Goal: Task Accomplishment & Management: Manage account settings

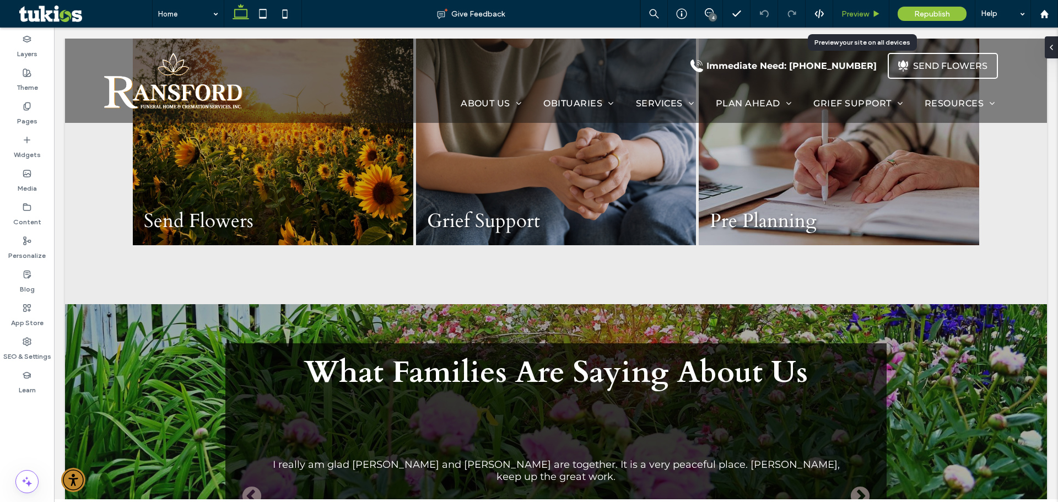
click at [862, 20] on div "Preview" at bounding box center [861, 14] width 56 height 28
drag, startPoint x: 713, startPoint y: 13, endPoint x: 669, endPoint y: 2, distance: 45.4
click at [713, 13] on use at bounding box center [709, 12] width 9 height 9
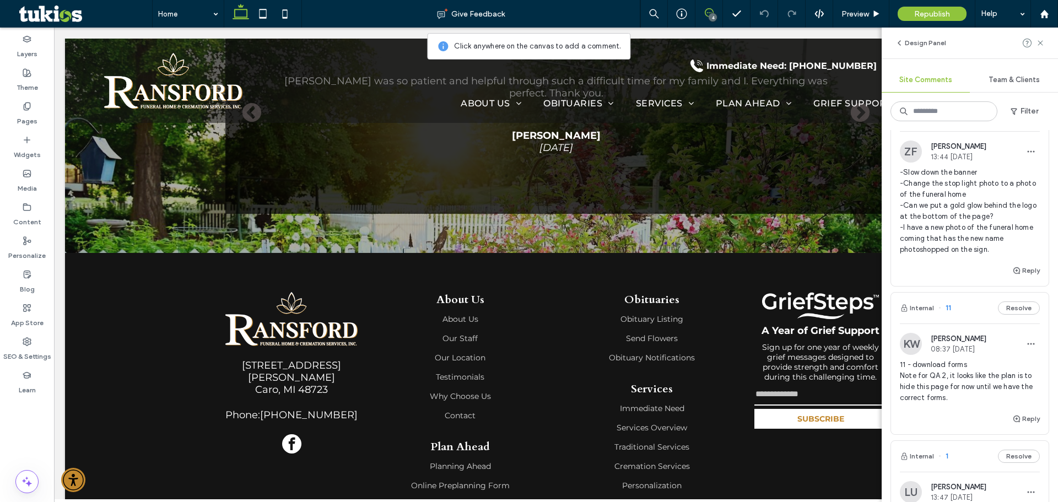
scroll to position [1653, 0]
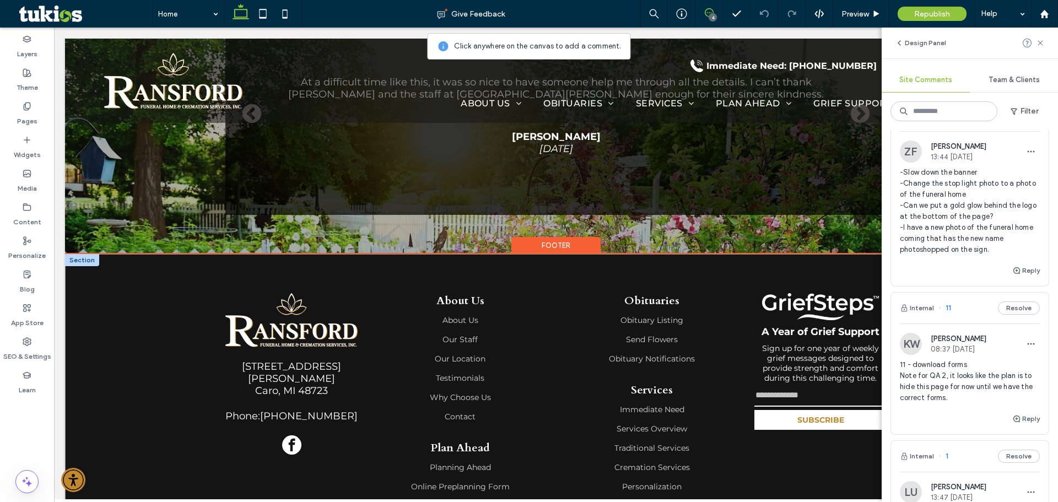
click at [68, 326] on div "[STREET_ADDRESS][PERSON_NAME] Phone: [PHONE_NUMBER] About Us About Us Our Staff…" at bounding box center [556, 466] width 982 height 424
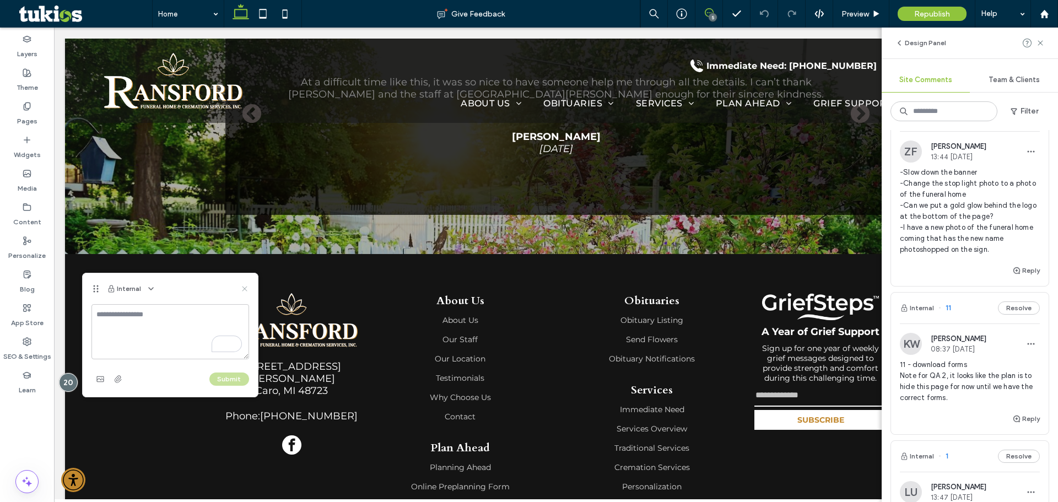
drag, startPoint x: 244, startPoint y: 289, endPoint x: 192, endPoint y: 257, distance: 60.9
click at [244, 289] on use at bounding box center [244, 288] width 5 height 5
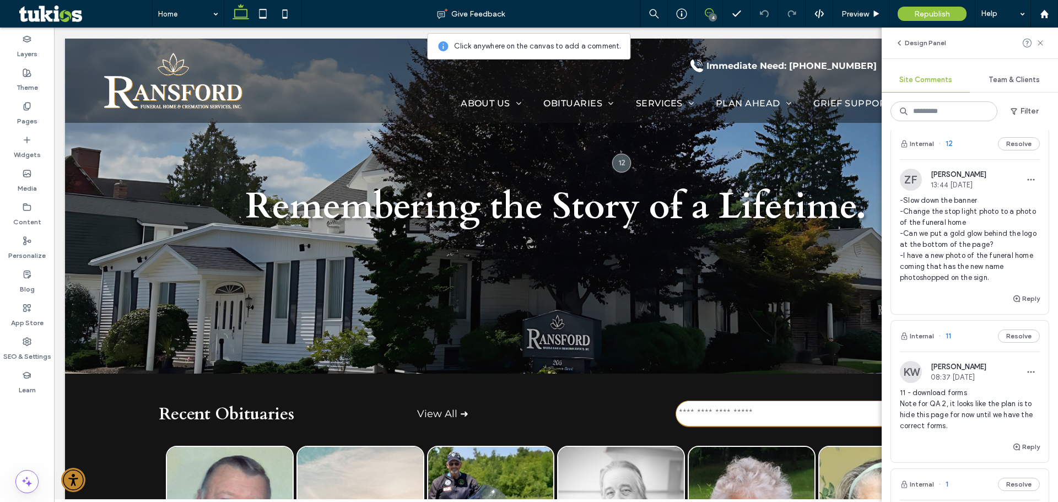
scroll to position [0, 0]
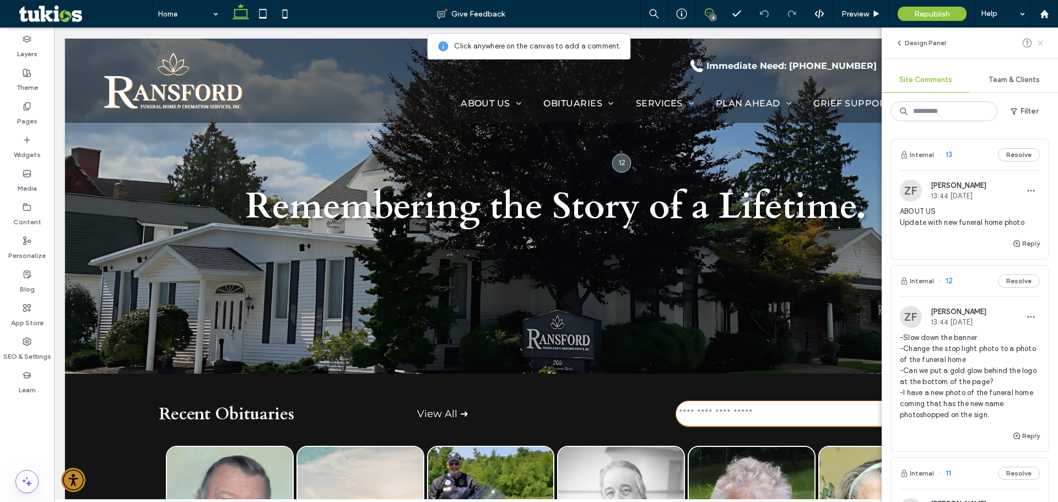
click at [1039, 45] on use at bounding box center [1040, 42] width 5 height 5
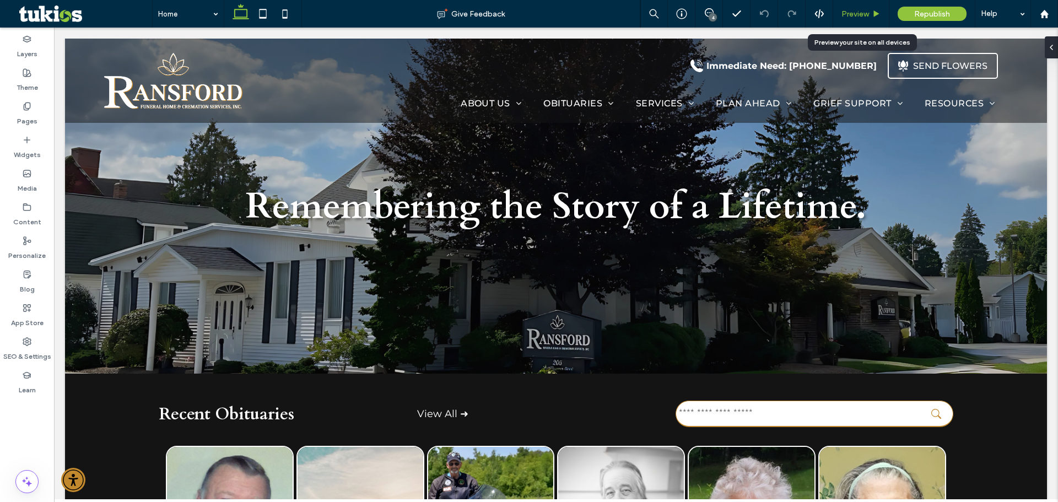
click at [862, 15] on span "Preview" at bounding box center [855, 13] width 28 height 9
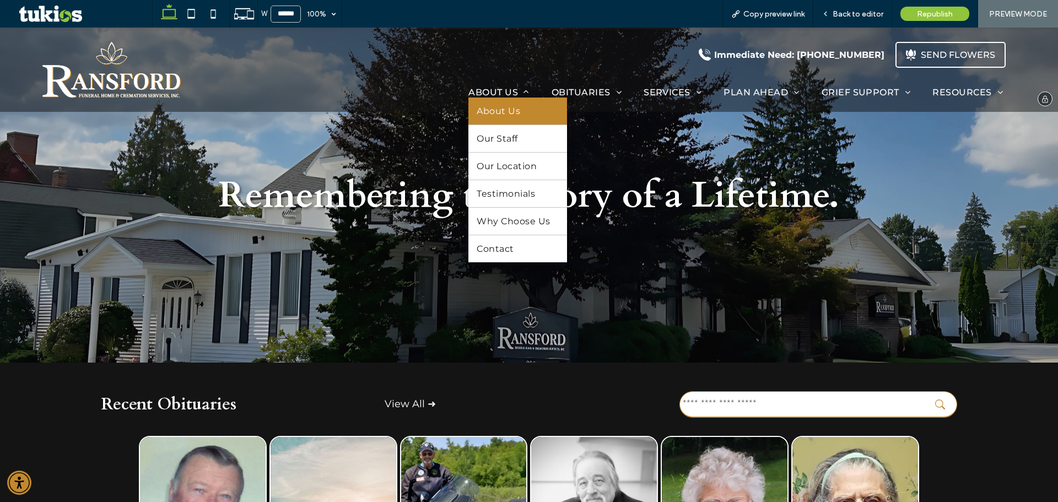
click at [492, 115] on span "About Us" at bounding box center [499, 111] width 44 height 10
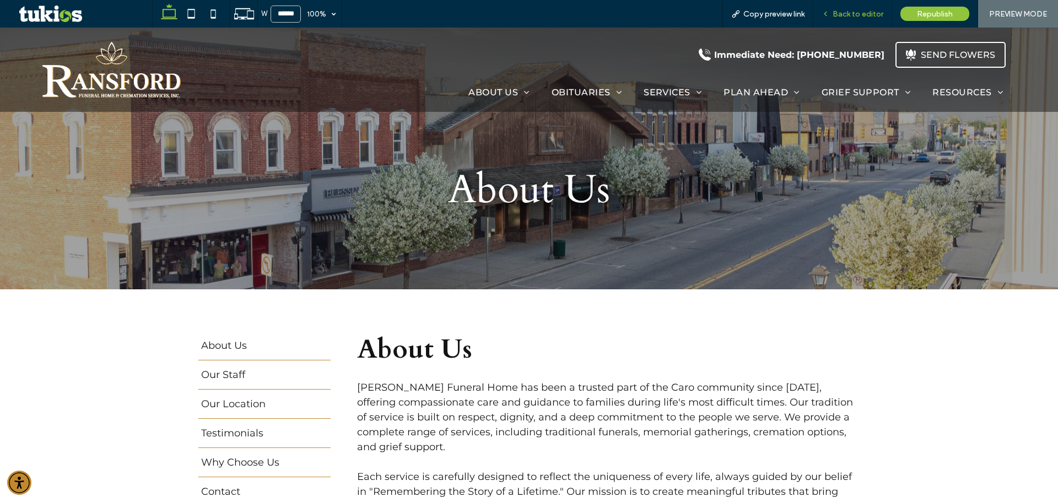
click at [843, 13] on span "Back to editor" at bounding box center [858, 13] width 51 height 9
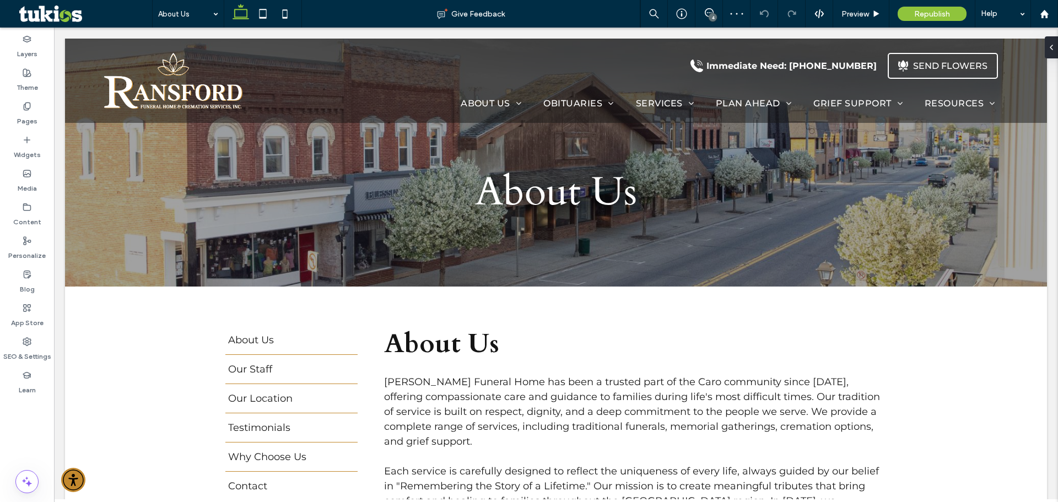
click at [709, 14] on div "4" at bounding box center [713, 17] width 8 height 8
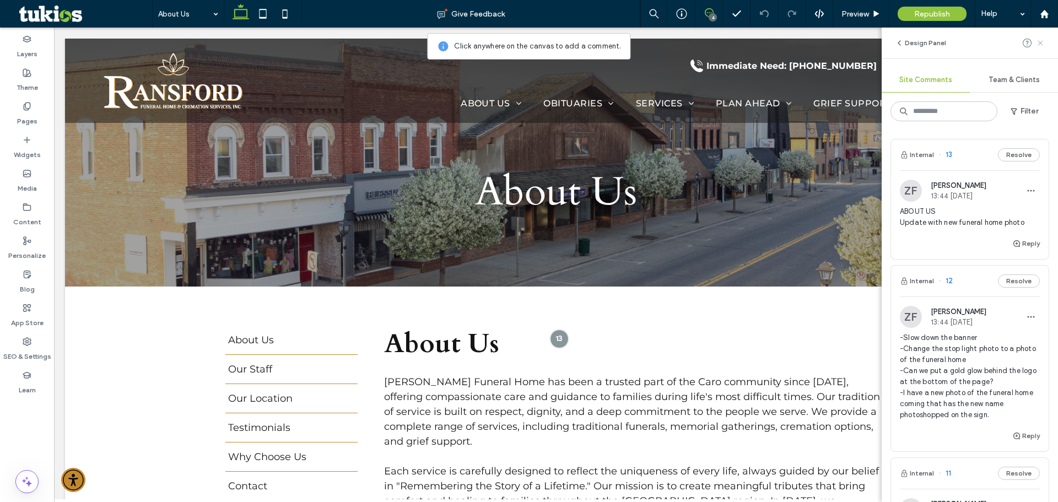
click at [1040, 42] on use at bounding box center [1040, 42] width 5 height 5
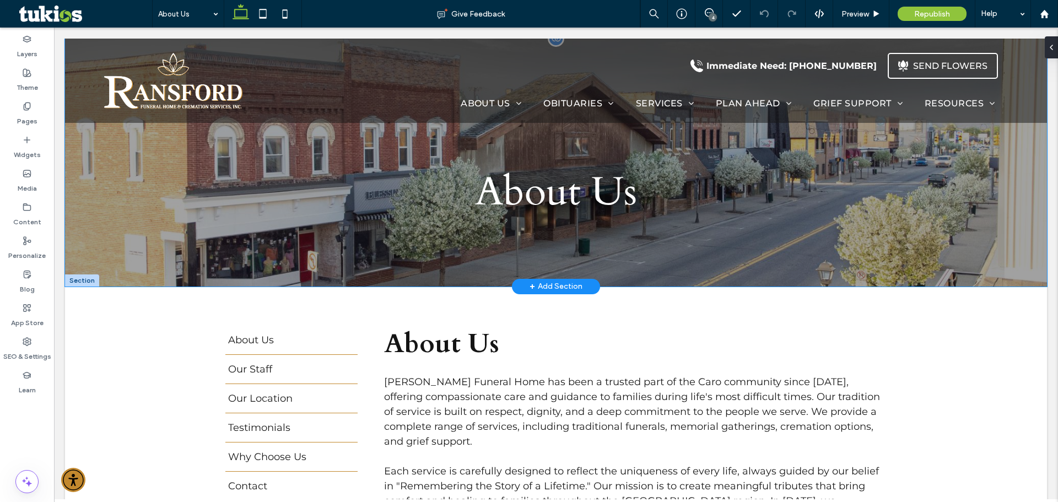
click at [980, 259] on div "About Us" at bounding box center [556, 163] width 982 height 248
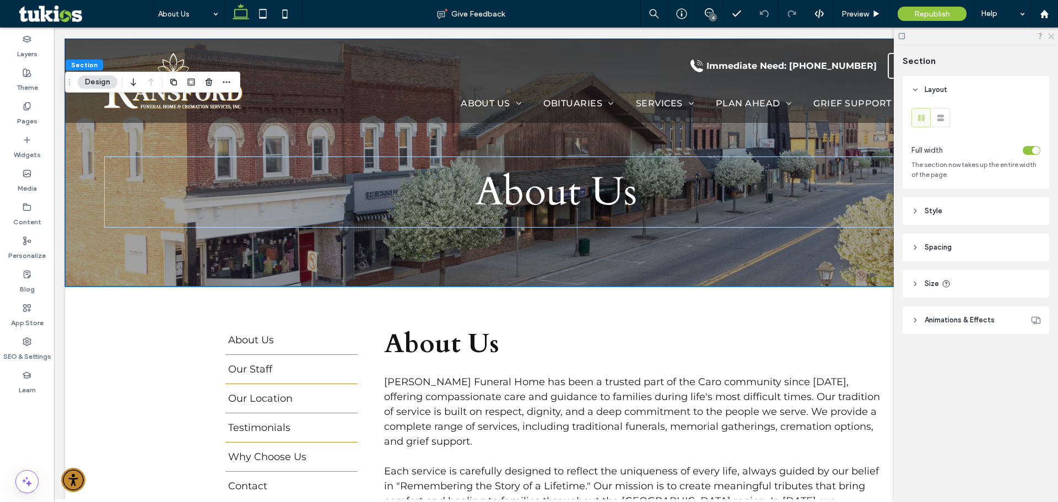
drag, startPoint x: 1052, startPoint y: 37, endPoint x: 924, endPoint y: 24, distance: 128.5
click at [1052, 37] on icon at bounding box center [1050, 35] width 7 height 7
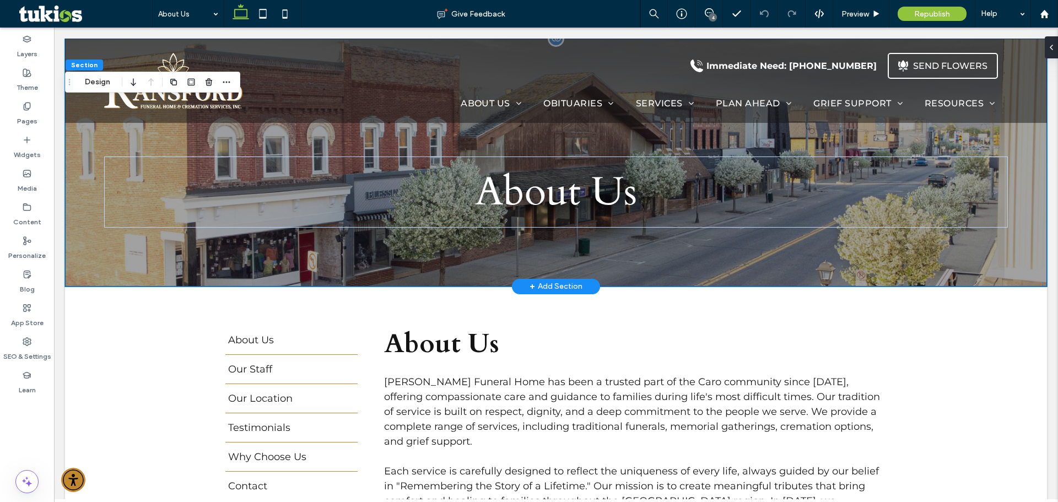
click at [159, 269] on div "About Us" at bounding box center [556, 163] width 982 height 248
click at [104, 72] on div "Section Design" at bounding box center [152, 82] width 175 height 21
click at [105, 79] on button "Design" at bounding box center [98, 81] width 40 height 13
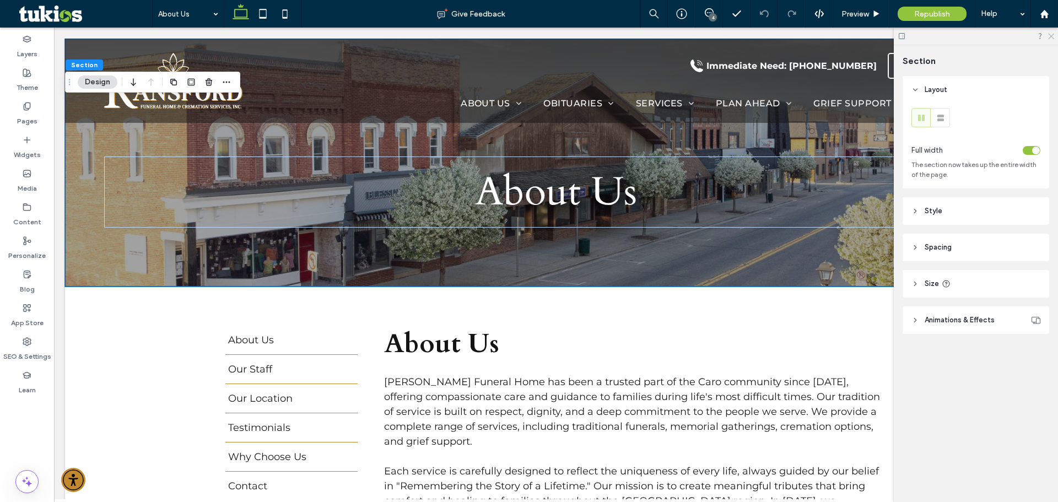
click at [1053, 38] on use at bounding box center [1051, 37] width 6 height 6
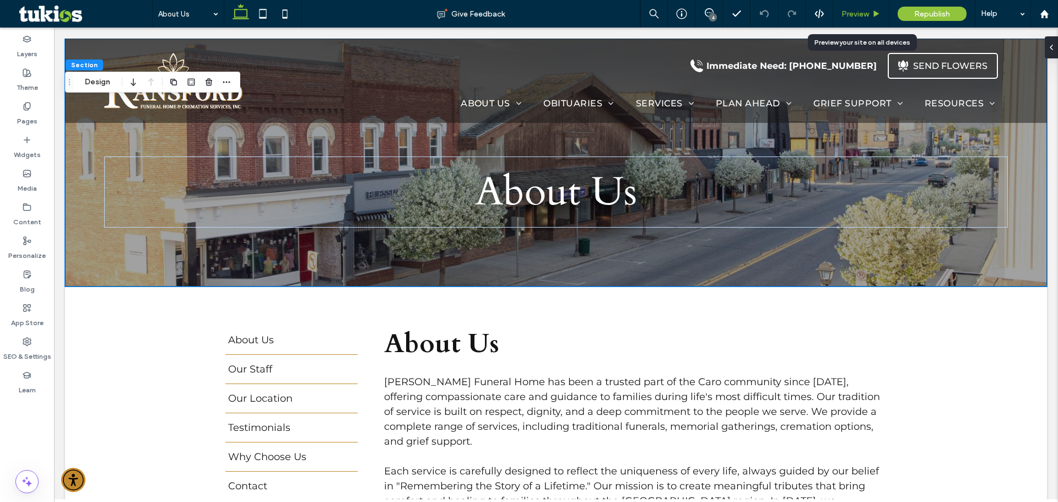
click at [871, 12] on div "Preview" at bounding box center [861, 13] width 56 height 9
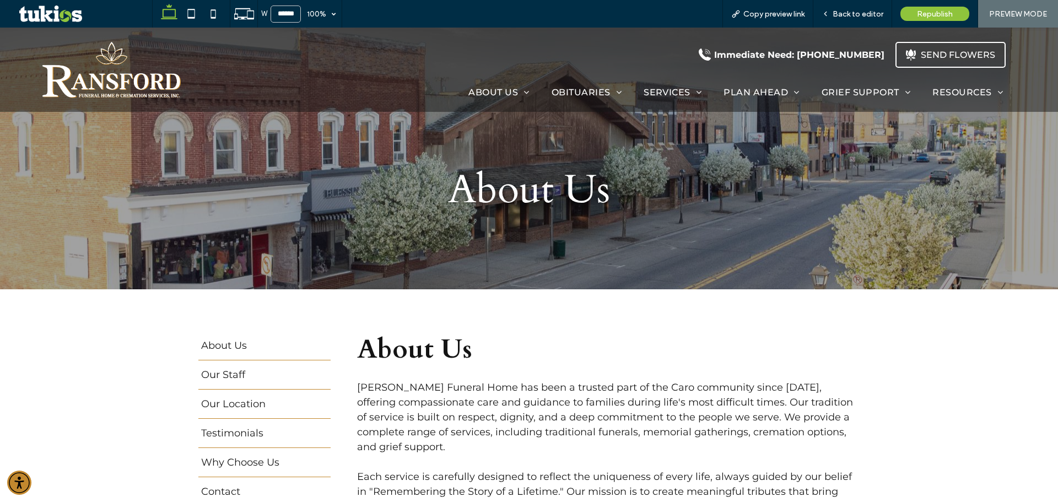
click at [871, 12] on span "Back to editor" at bounding box center [858, 13] width 51 height 9
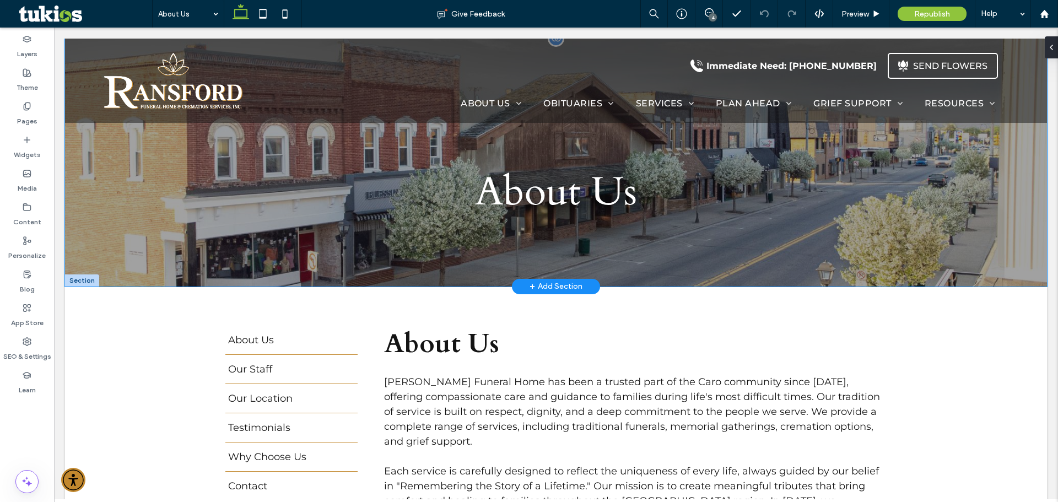
click at [94, 267] on div "About Us" at bounding box center [556, 163] width 982 height 248
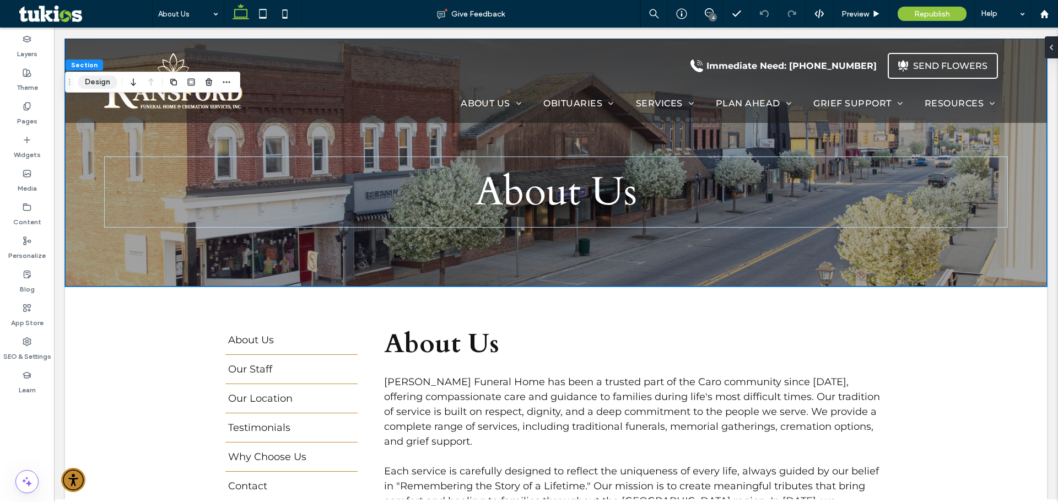
click at [96, 84] on button "Design" at bounding box center [98, 81] width 40 height 13
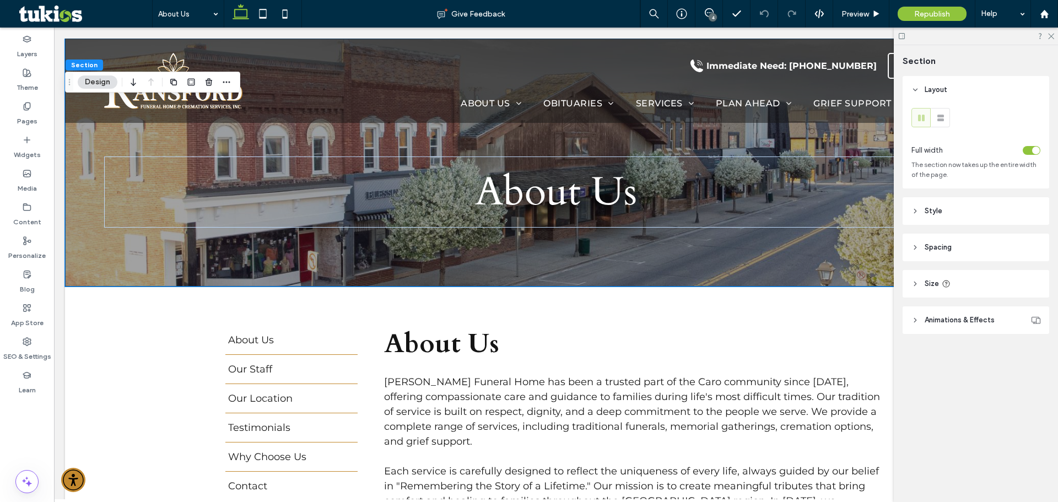
click at [942, 213] on header "Style" at bounding box center [976, 211] width 147 height 28
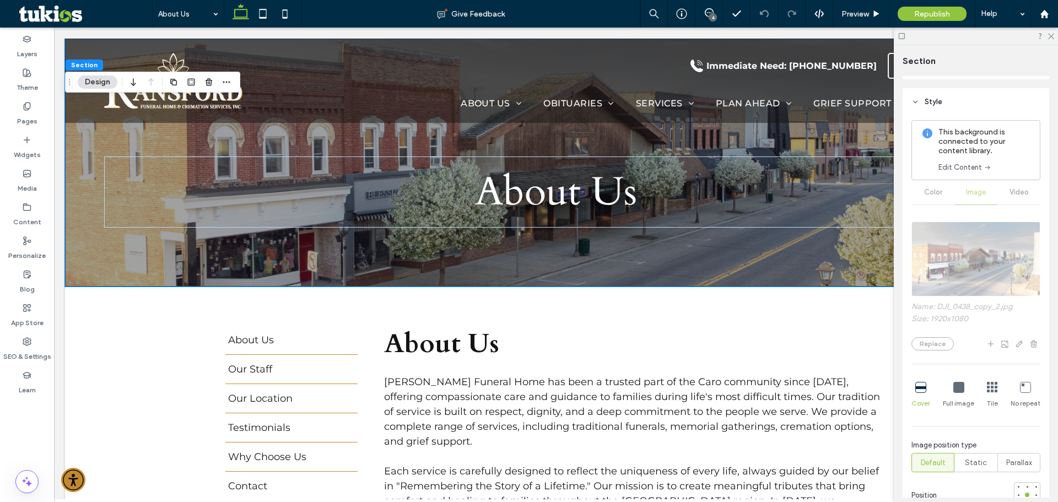
scroll to position [110, 0]
click at [968, 169] on link "Edit Content" at bounding box center [964, 166] width 53 height 11
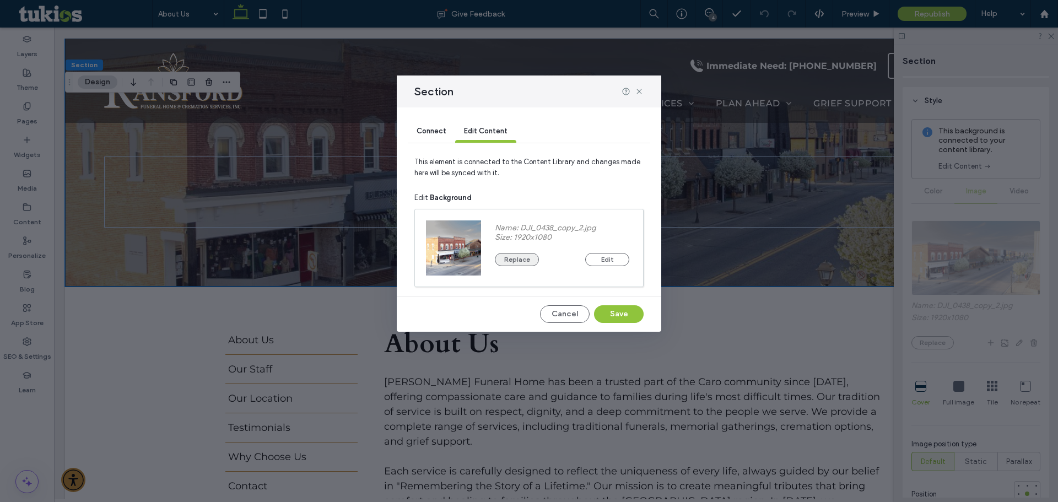
click at [528, 266] on button "Replace" at bounding box center [517, 259] width 44 height 13
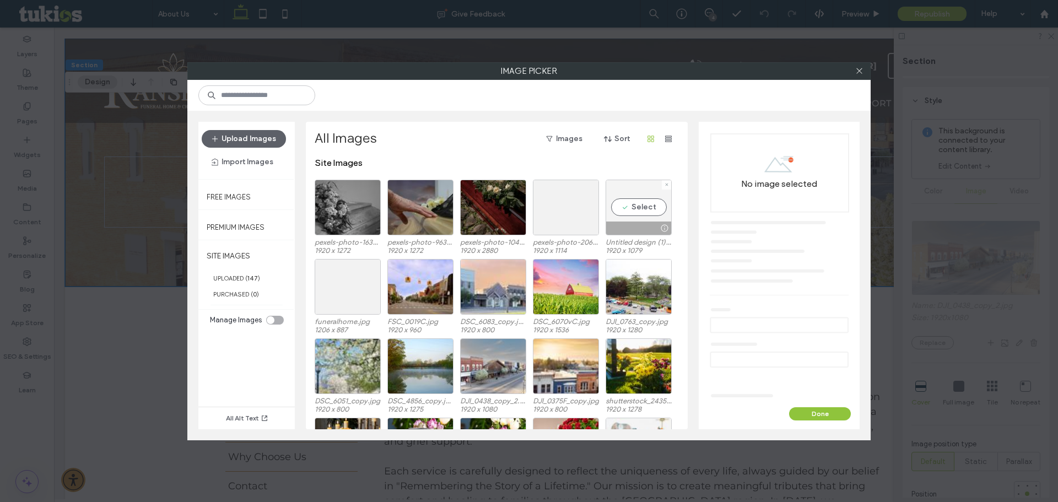
click at [640, 211] on div "Select" at bounding box center [639, 208] width 66 height 56
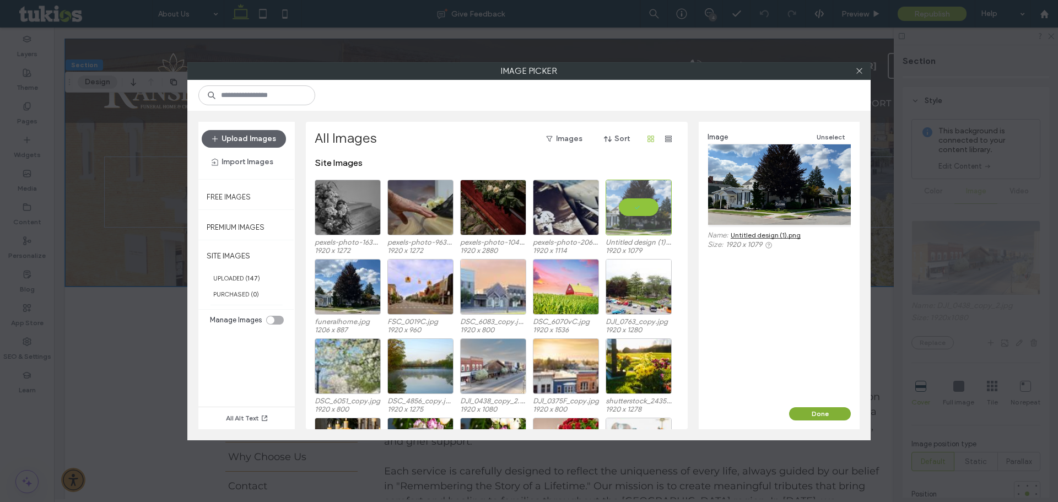
click at [813, 414] on button "Done" at bounding box center [820, 413] width 62 height 13
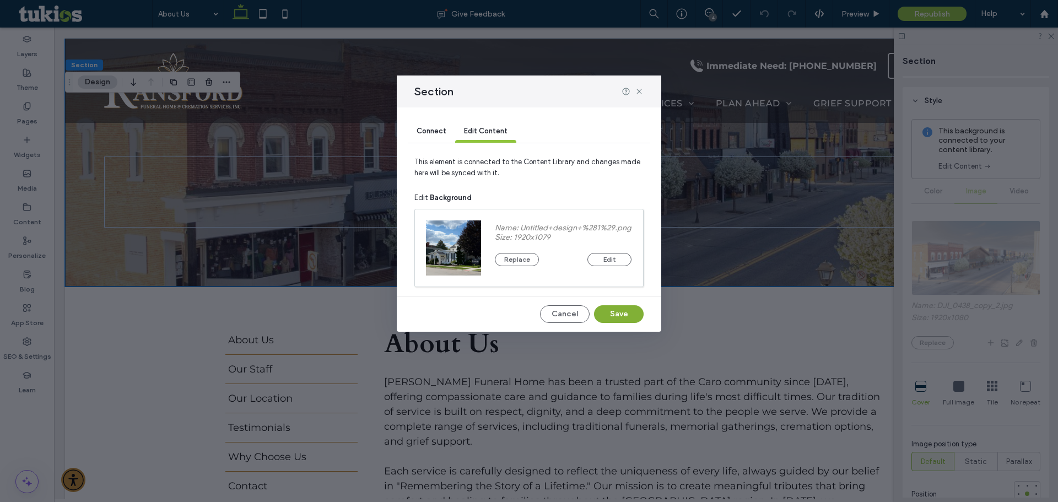
click at [622, 319] on button "Save" at bounding box center [619, 314] width 50 height 18
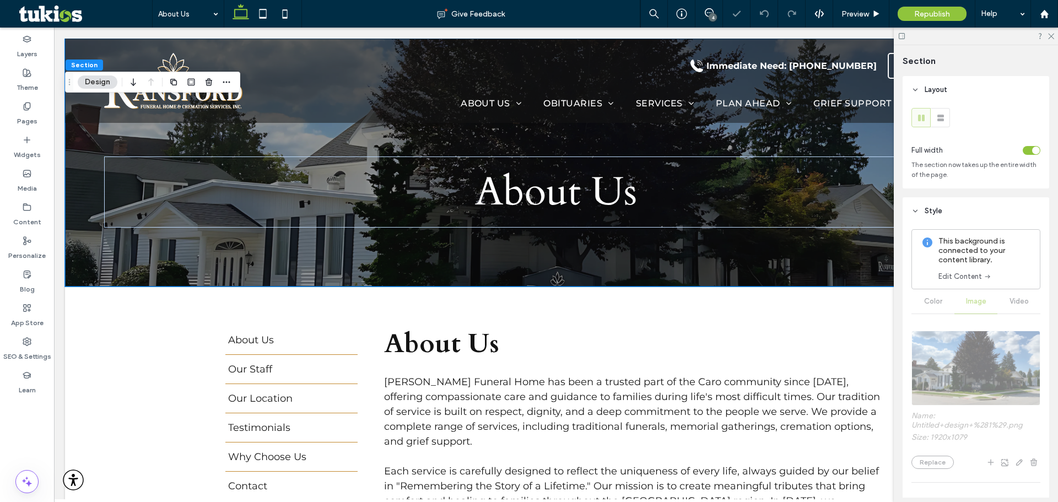
scroll to position [0, 0]
click at [968, 274] on link "Edit Content" at bounding box center [964, 276] width 53 height 11
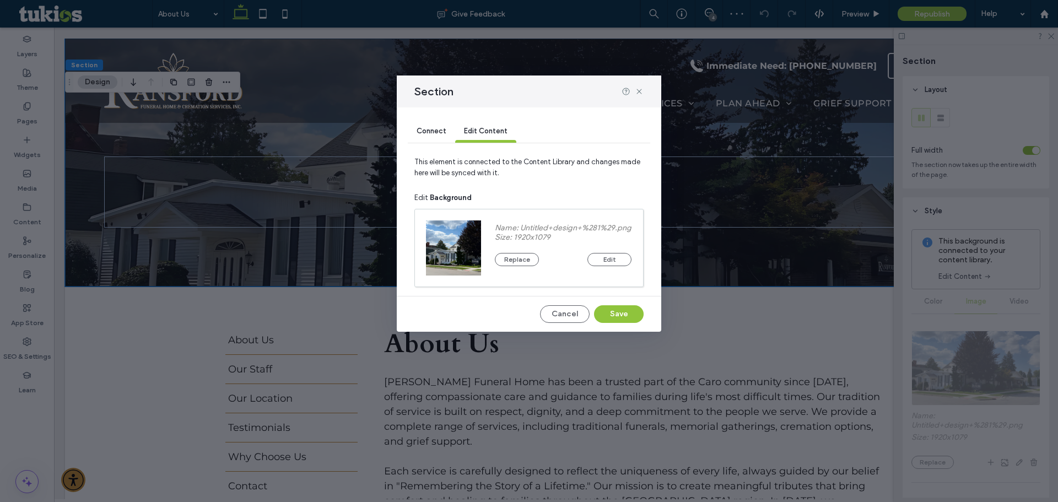
click at [435, 133] on span "Connect" at bounding box center [432, 131] width 30 height 8
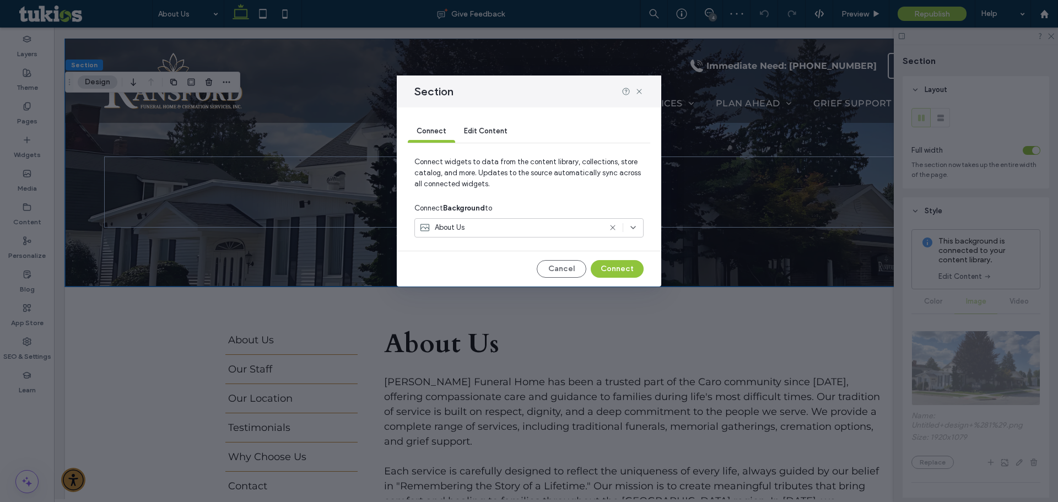
click at [473, 133] on span "Edit Content" at bounding box center [486, 131] width 44 height 8
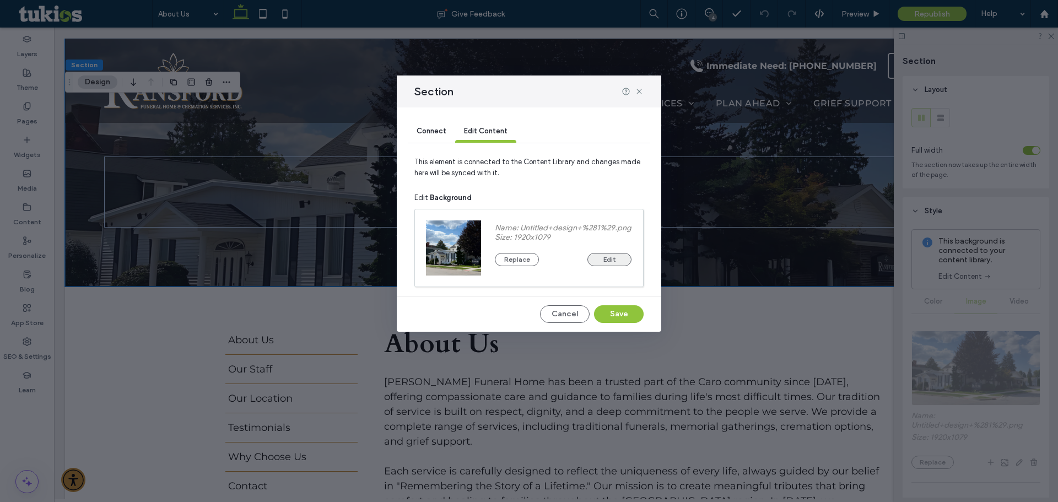
click at [600, 261] on button "Edit" at bounding box center [609, 259] width 44 height 13
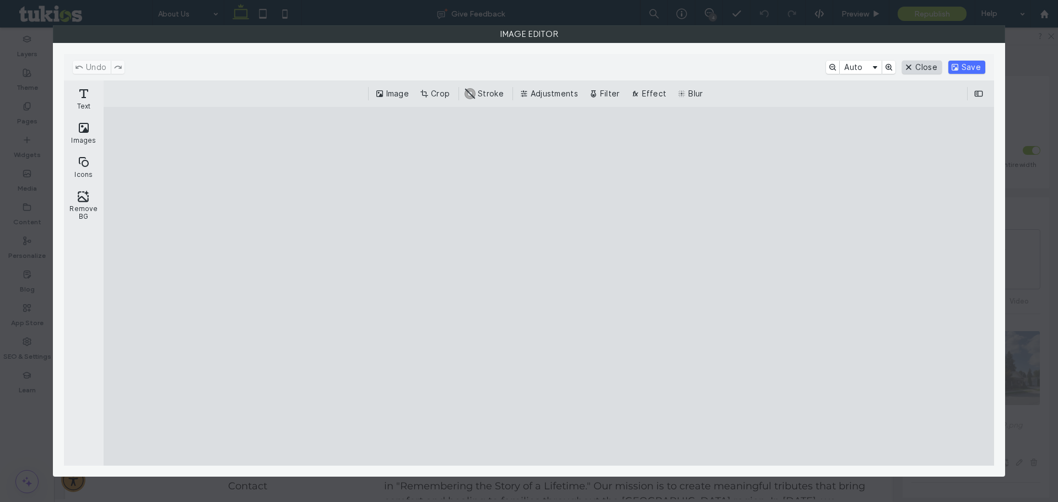
click at [924, 66] on button "Close" at bounding box center [921, 67] width 39 height 13
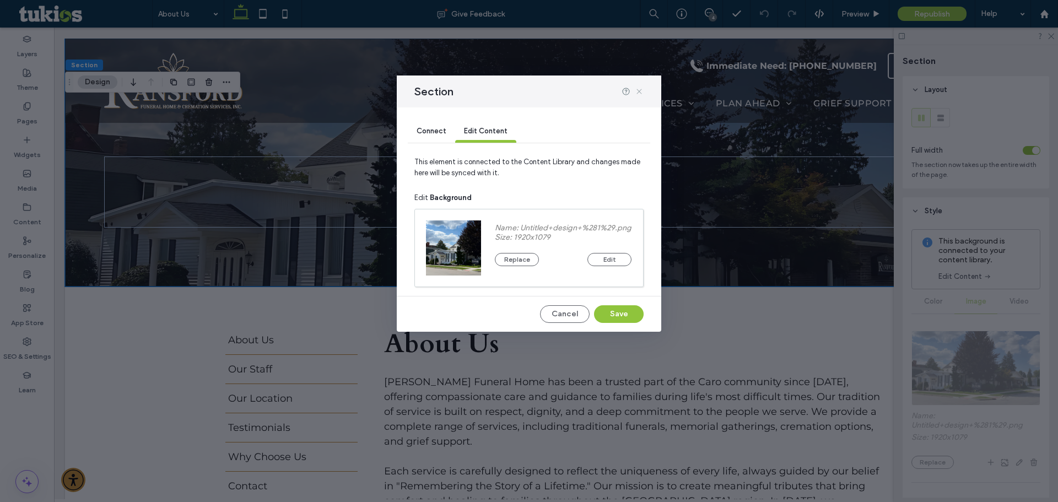
click at [636, 91] on icon at bounding box center [639, 91] width 9 height 9
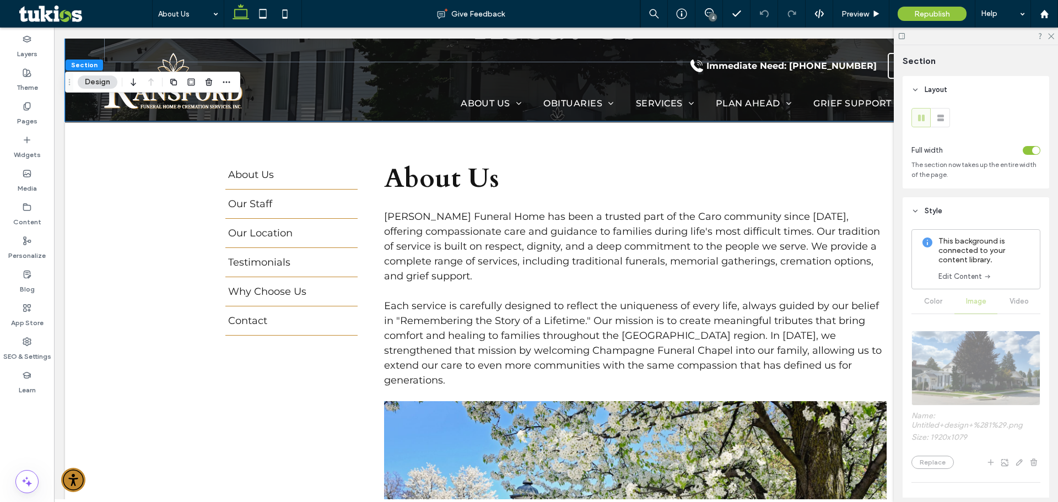
scroll to position [276, 0]
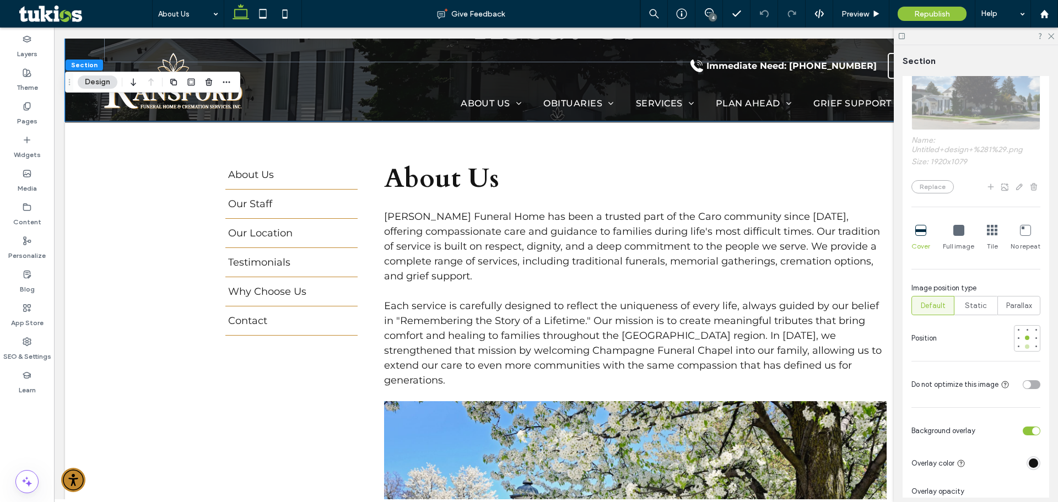
click at [1025, 344] on div at bounding box center [1027, 346] width 4 height 4
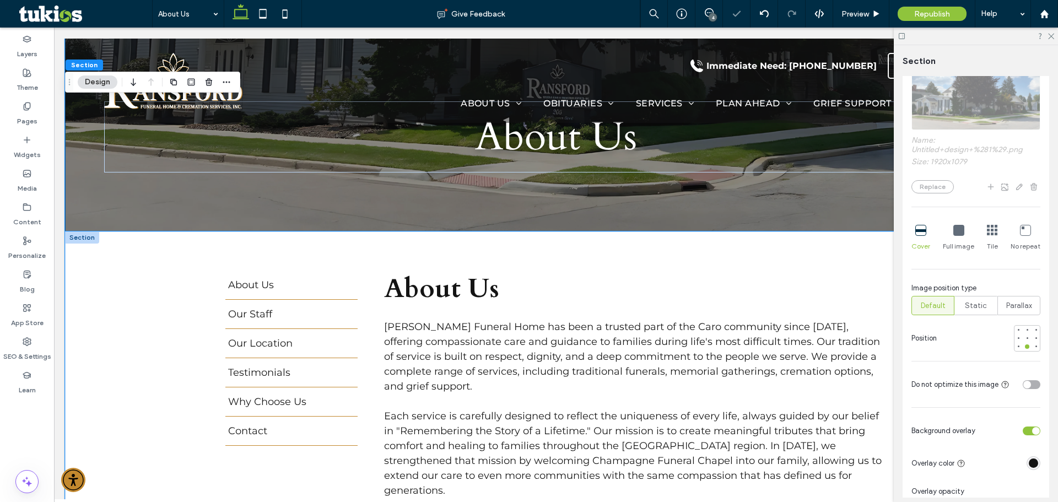
scroll to position [0, 0]
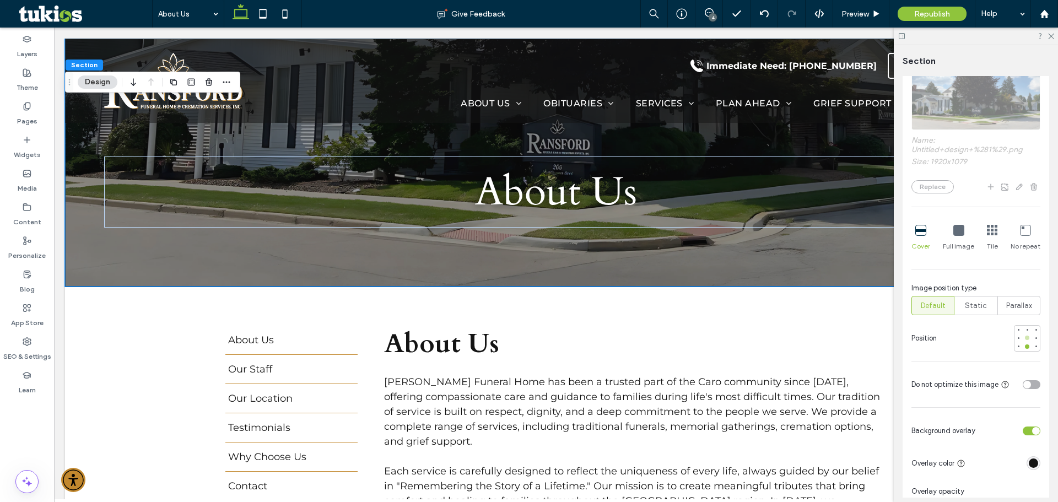
click at [1025, 336] on div at bounding box center [1027, 338] width 4 height 4
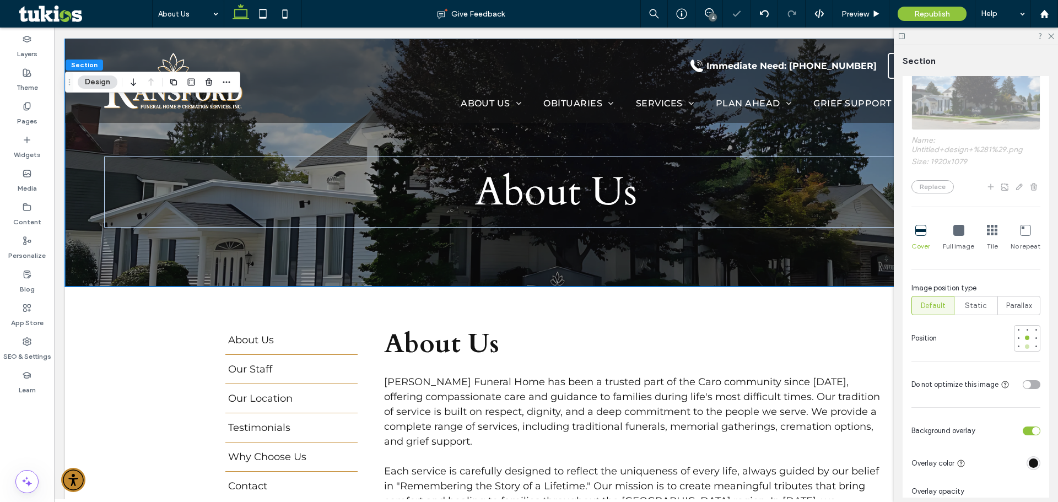
click at [1025, 348] on div at bounding box center [1027, 346] width 4 height 4
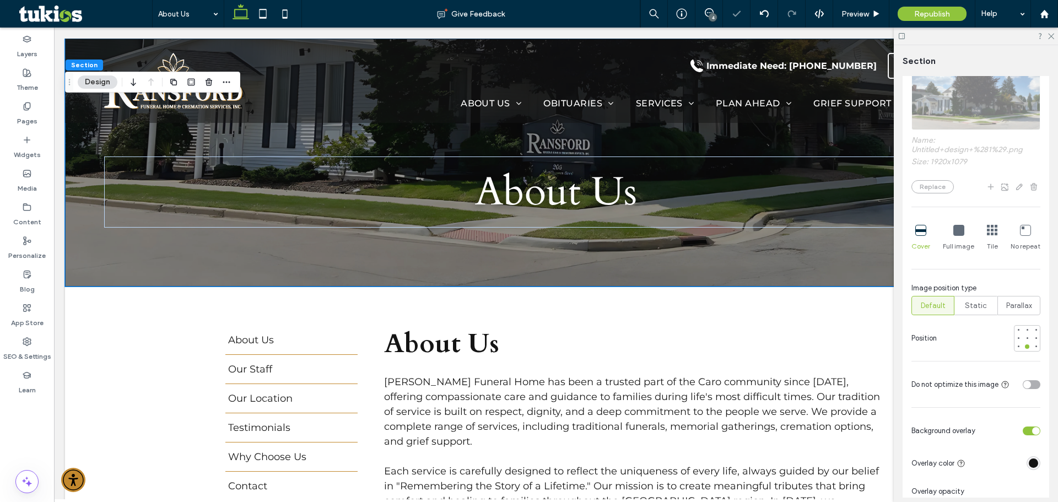
click at [1055, 35] on div at bounding box center [976, 36] width 164 height 17
click at [1051, 34] on icon at bounding box center [1050, 35] width 7 height 7
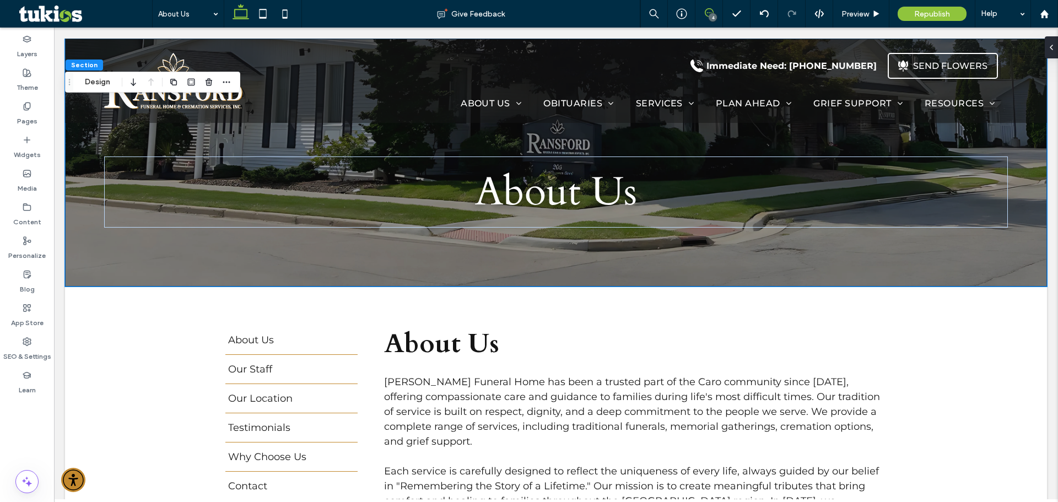
click at [700, 14] on span at bounding box center [708, 12] width 27 height 9
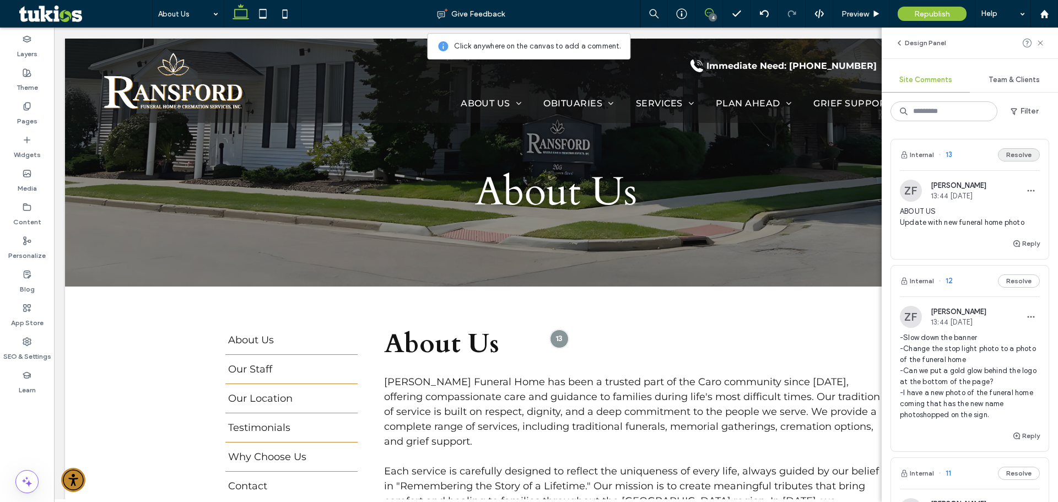
click at [1014, 158] on button "Resolve" at bounding box center [1019, 154] width 42 height 13
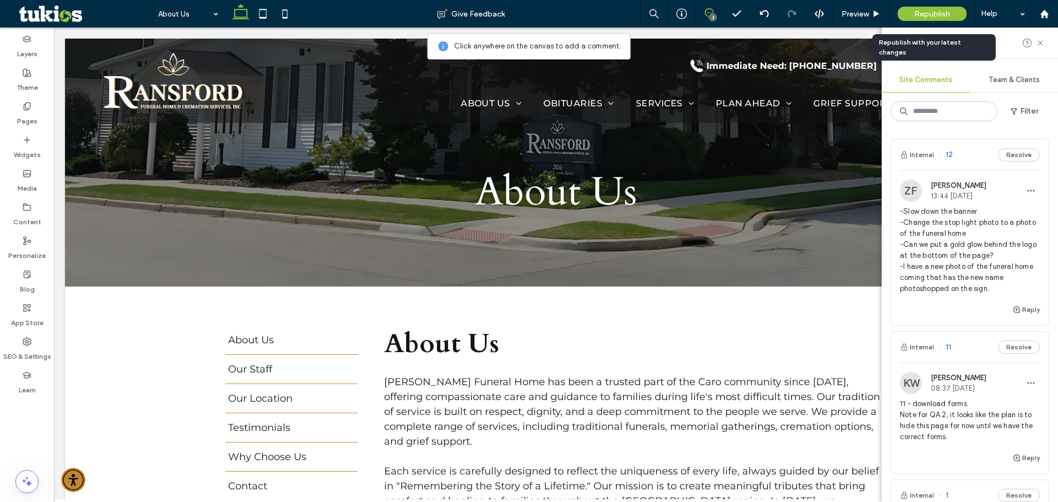
click at [935, 14] on span "Republish" at bounding box center [932, 13] width 36 height 9
